Goal: Information Seeking & Learning: Learn about a topic

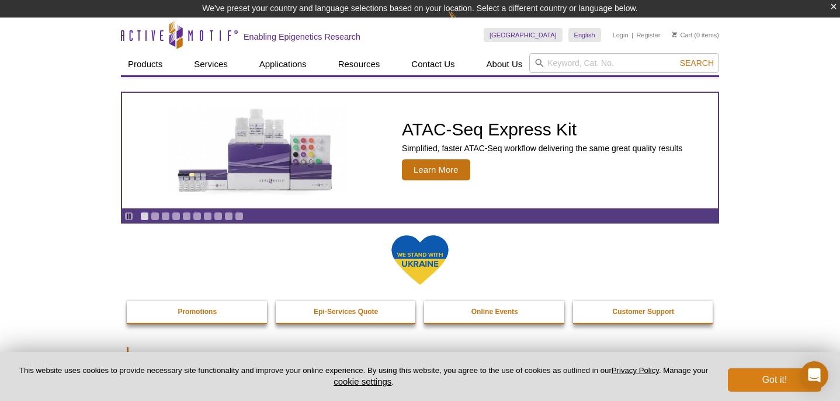
click at [765, 377] on button "Got it!" at bounding box center [774, 379] width 93 height 23
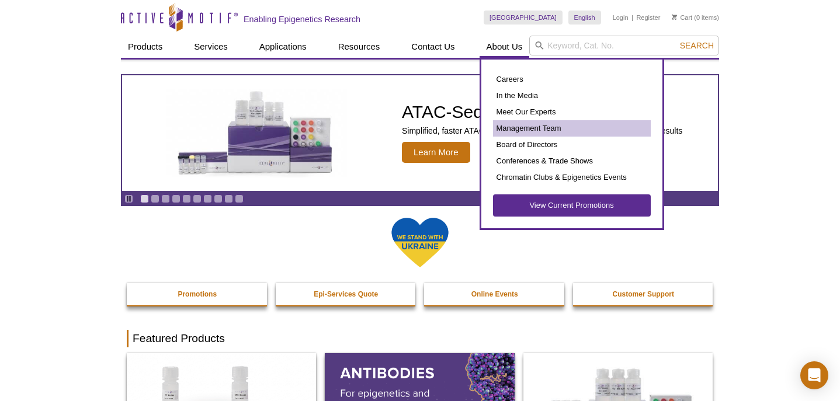
click at [524, 130] on link "Management Team" at bounding box center [572, 128] width 158 height 16
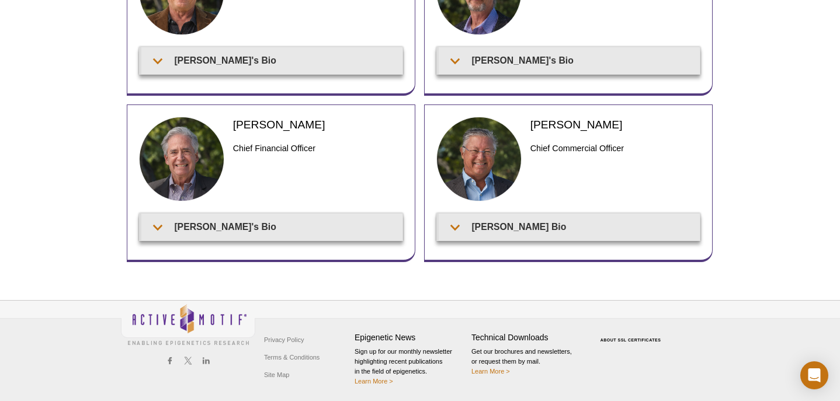
scroll to position [155, 0]
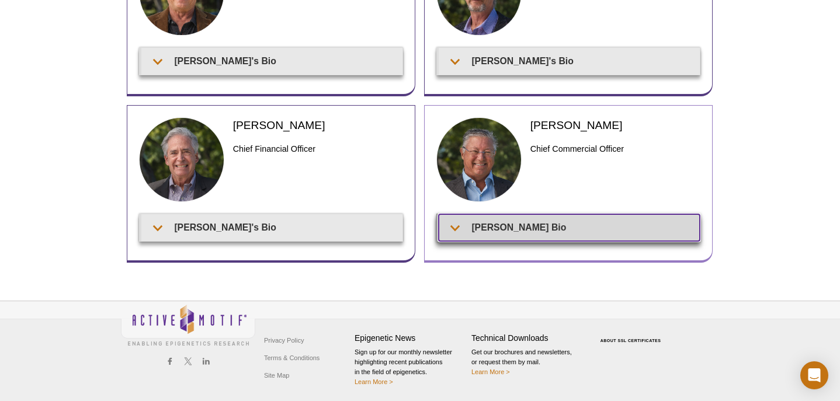
click at [557, 231] on summary "[PERSON_NAME] Bio" at bounding box center [569, 227] width 261 height 26
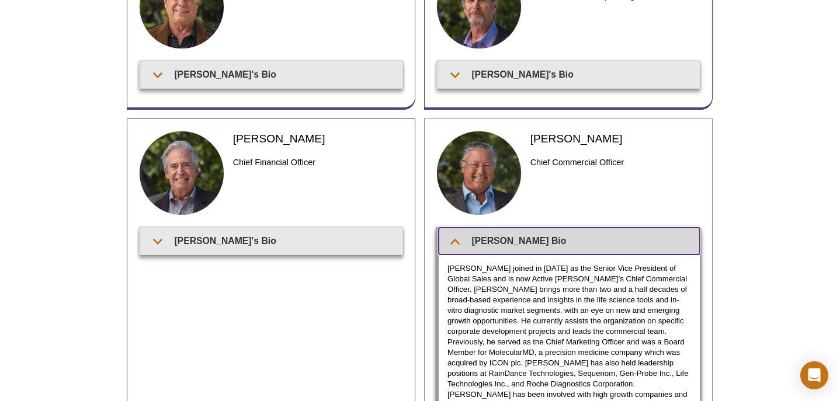
scroll to position [134, 0]
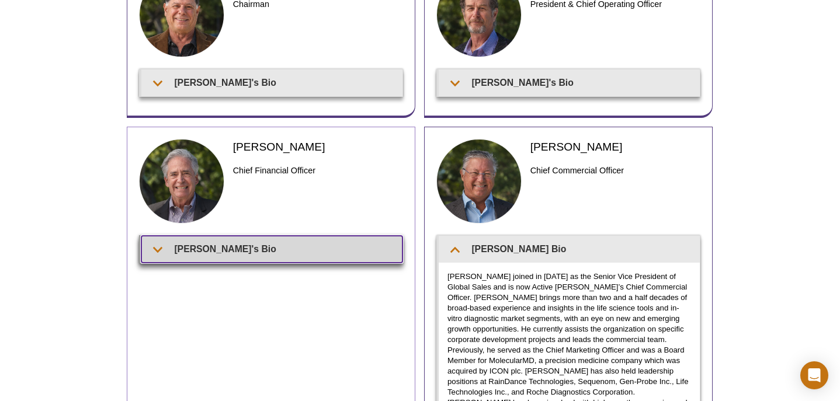
click at [360, 248] on summary "[PERSON_NAME]'s Bio" at bounding box center [271, 249] width 261 height 26
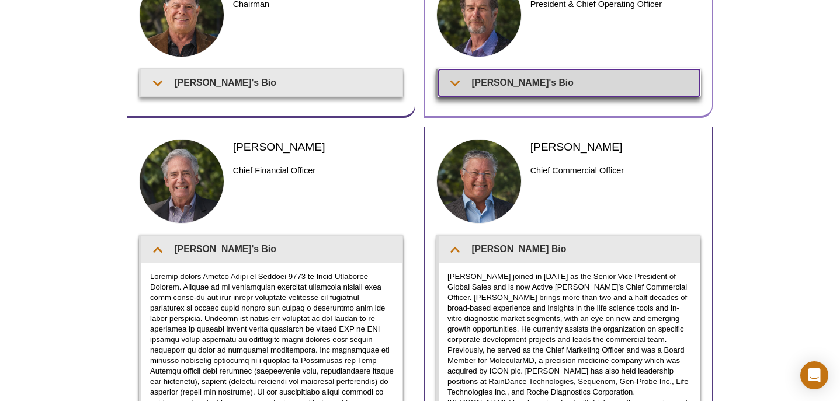
click at [558, 78] on summary "[PERSON_NAME]'s Bio" at bounding box center [569, 82] width 261 height 26
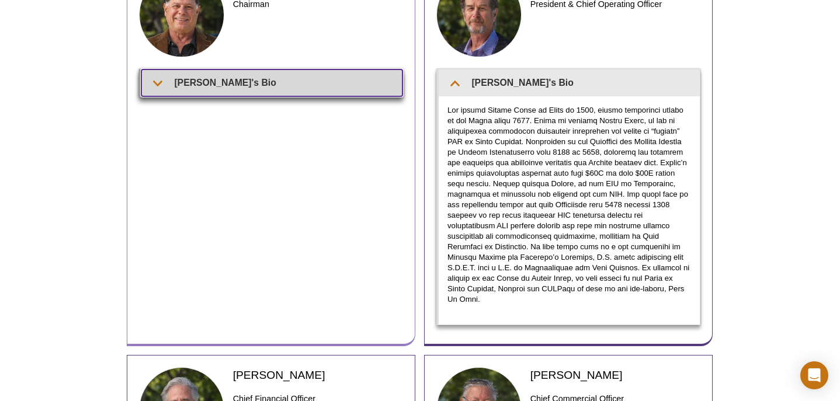
click at [284, 85] on summary "[PERSON_NAME]'s Bio" at bounding box center [271, 82] width 261 height 26
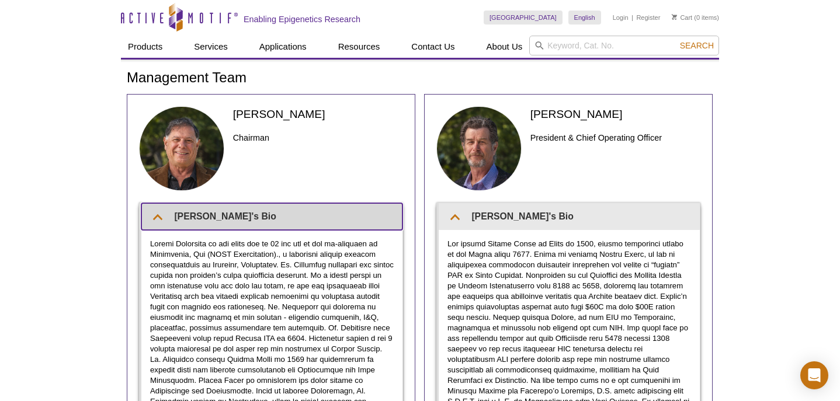
scroll to position [0, 0]
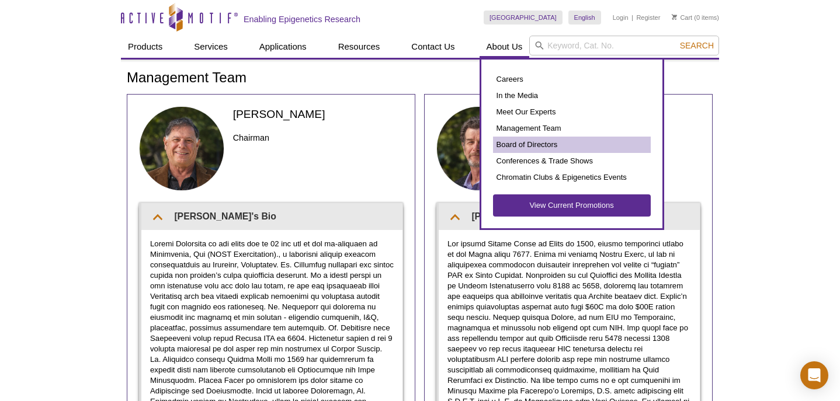
click at [519, 146] on link "Board of Directors" at bounding box center [572, 145] width 158 height 16
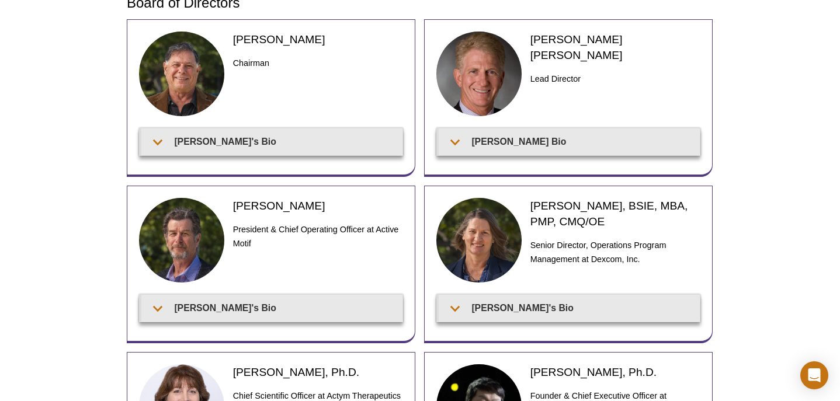
scroll to position [73, 0]
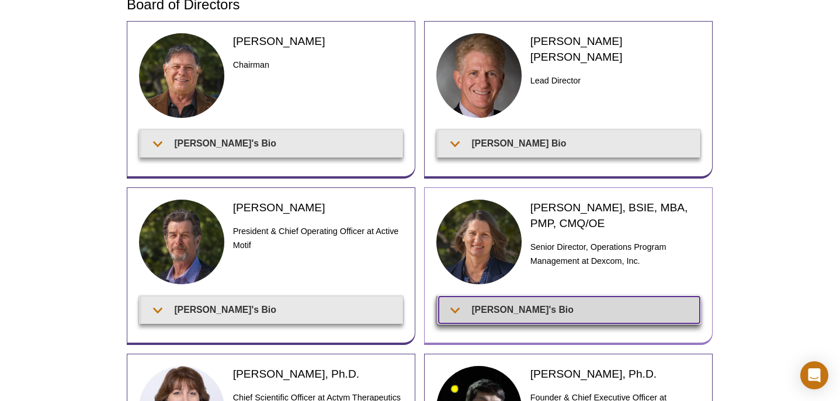
click at [516, 308] on summary "Tammy's Bio" at bounding box center [569, 310] width 261 height 26
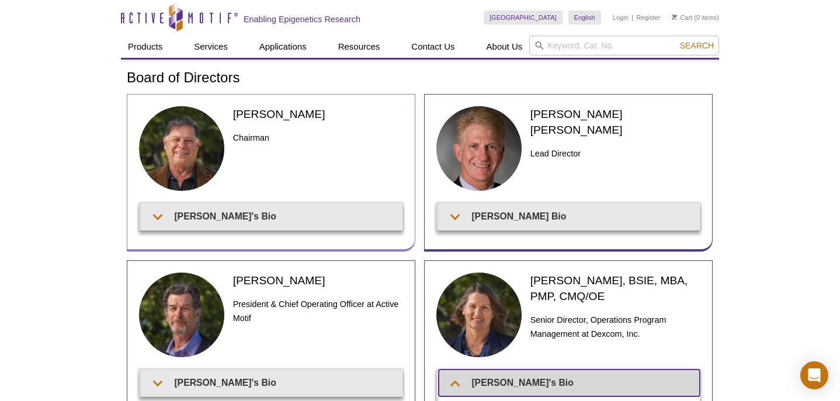
scroll to position [0, 0]
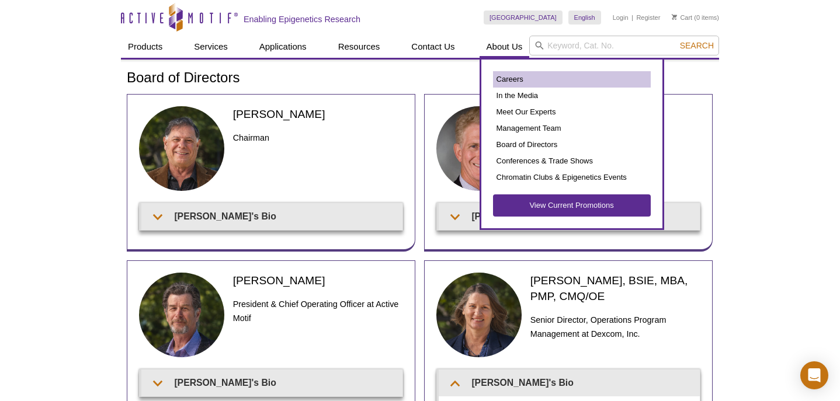
click at [503, 78] on link "Careers" at bounding box center [572, 79] width 158 height 16
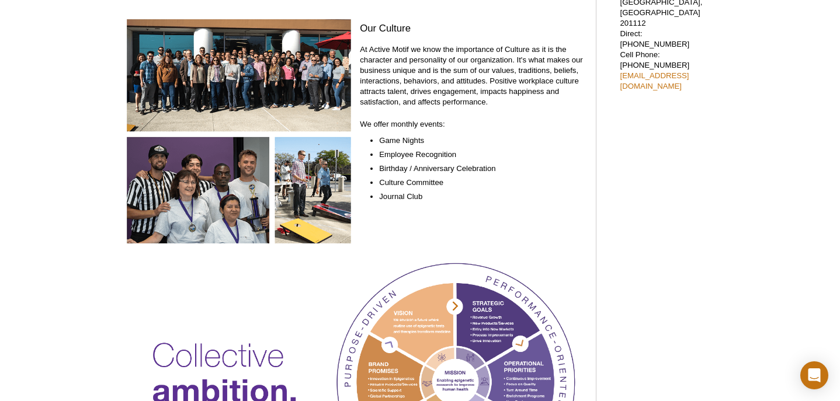
scroll to position [621, 0]
